Goal: Transaction & Acquisition: Purchase product/service

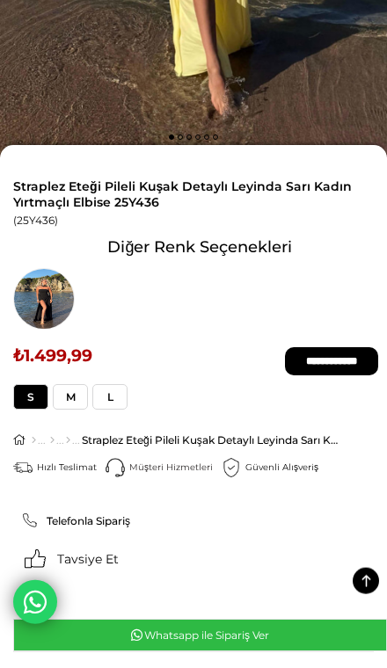
scroll to position [359, 0]
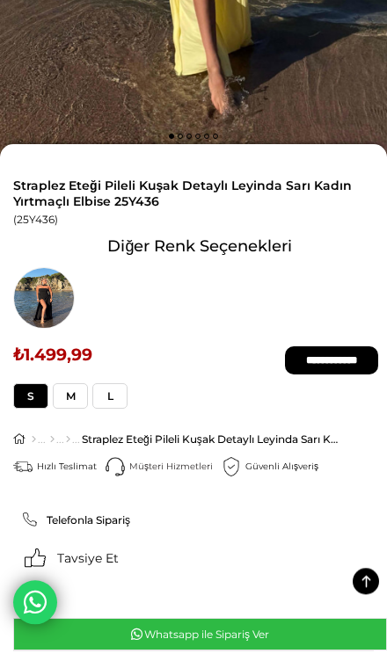
click at [23, 439] on ul "Anasayfa > Elbise > Elbise > Straplez Eteği Pileli Kuşak Detaylı Leyinda Sarı K…" at bounding box center [200, 439] width 374 height 35
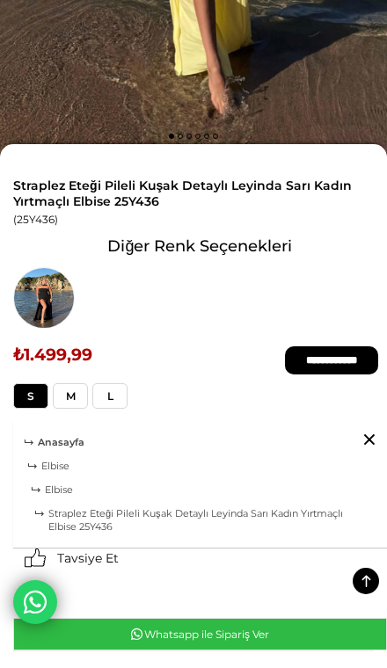
click at [68, 446] on span "Anasayfa" at bounding box center [61, 442] width 47 height 12
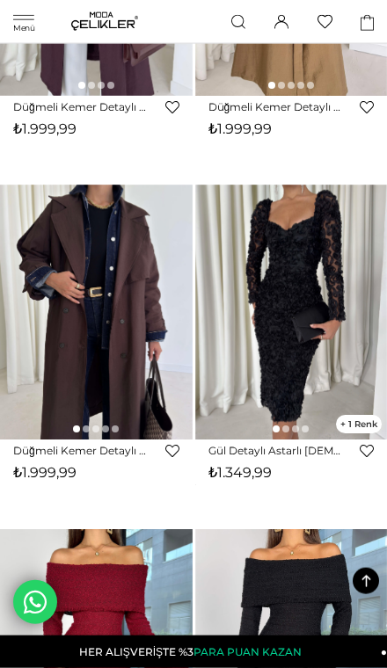
scroll to position [316, 0]
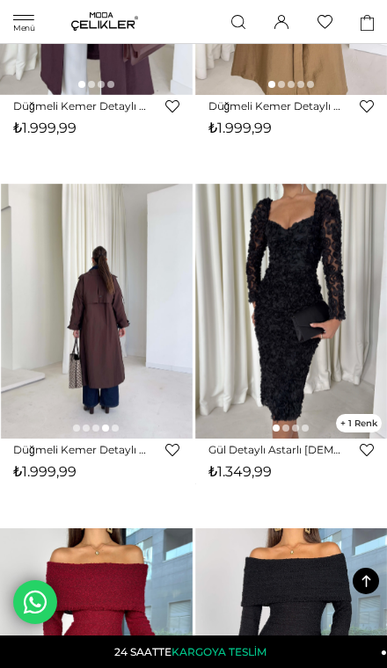
click at [126, 395] on img at bounding box center [96, 312] width 193 height 256
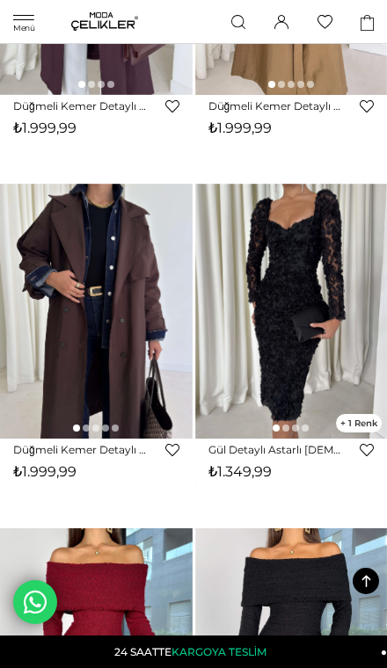
click at [84, 449] on link "Düğmeli Kemer Detaylı Ember Kahve Kadın Trenç 26K014" at bounding box center [80, 449] width 135 height 13
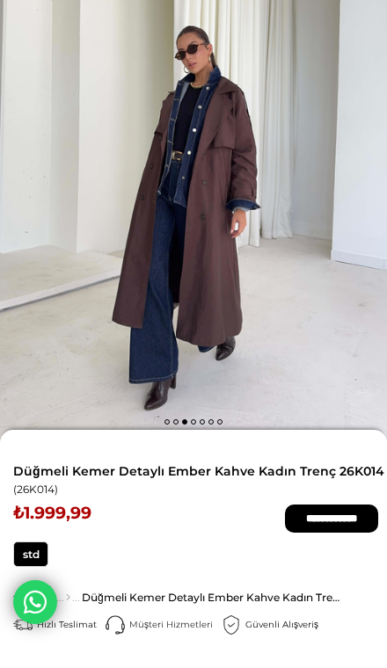
scroll to position [51, 0]
